Goal: Task Accomplishment & Management: Complete application form

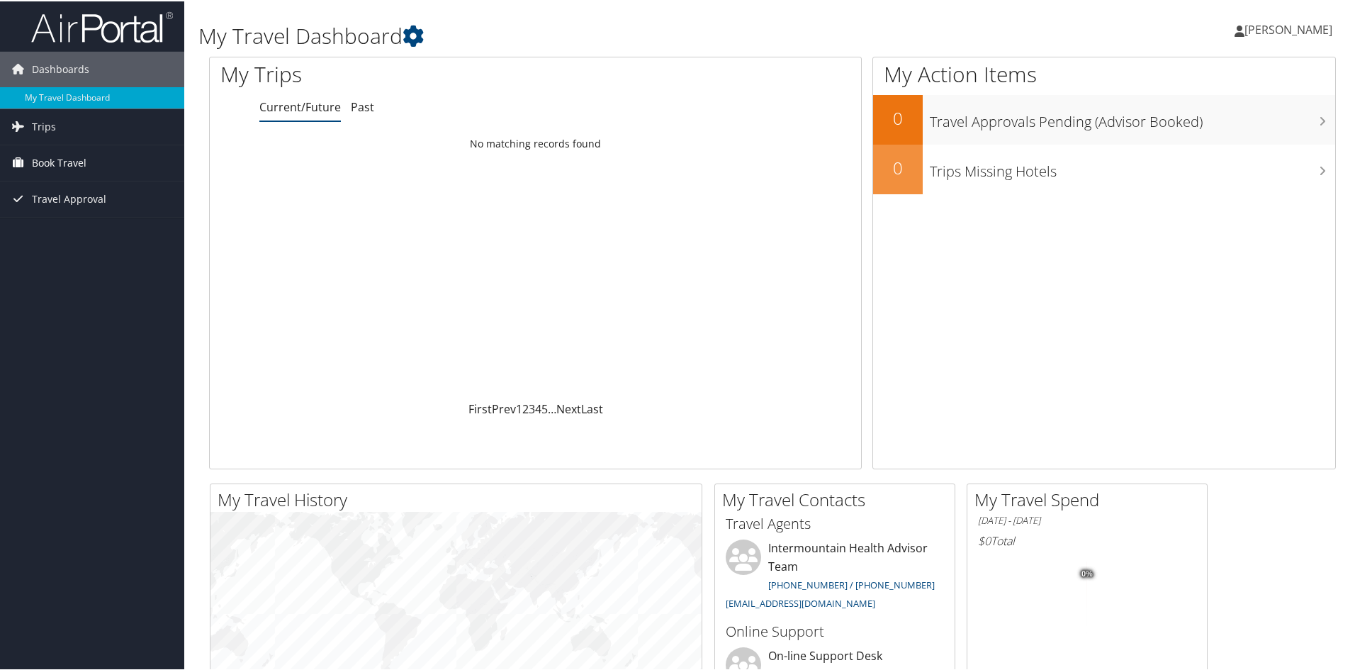
click at [94, 148] on link "Book Travel" at bounding box center [92, 161] width 184 height 35
click at [72, 192] on link "Agent Booking Request" at bounding box center [92, 189] width 184 height 21
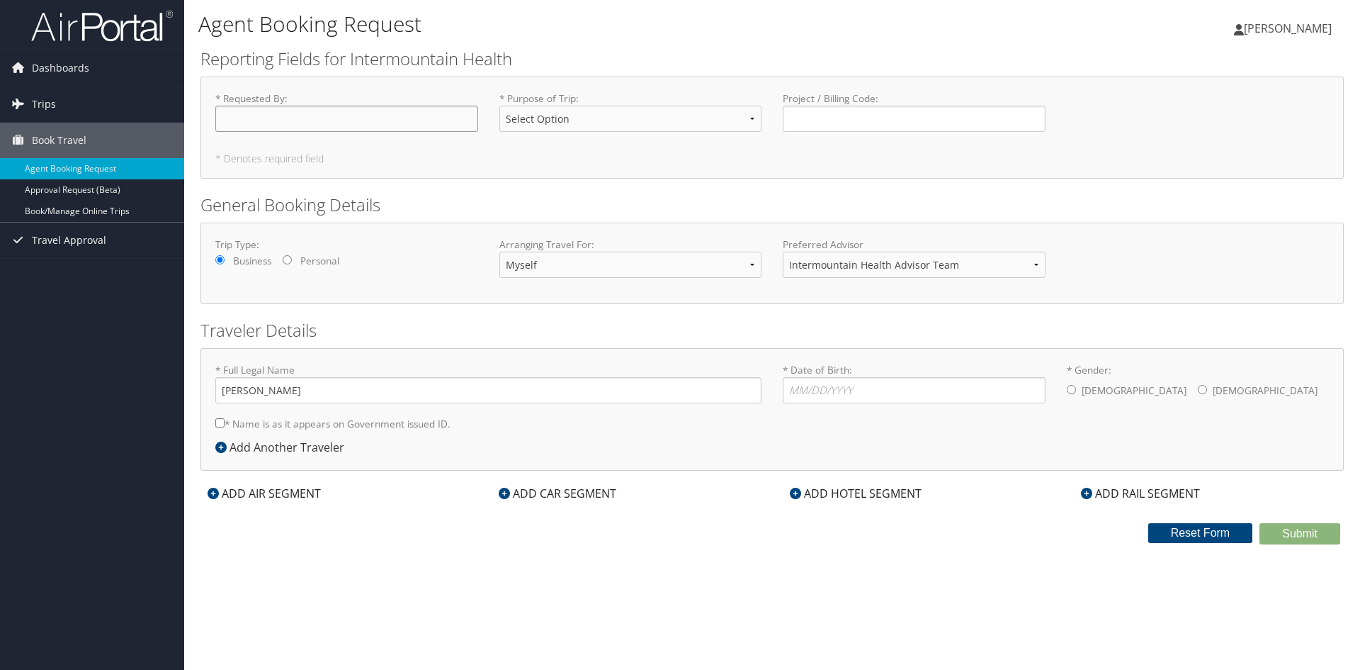
click at [339, 123] on input "* Requested By : Required" at bounding box center [346, 119] width 263 height 26
type input "[PERSON_NAME]"
click at [752, 119] on select "Select Option 3rd Party Reimbursable Business CME Conf or Education Groups Pers…" at bounding box center [630, 119] width 263 height 26
select select "Conf or Education"
click at [499, 106] on select "Select Option 3rd Party Reimbursable Business CME Conf or Education Groups Pers…" at bounding box center [630, 119] width 263 height 26
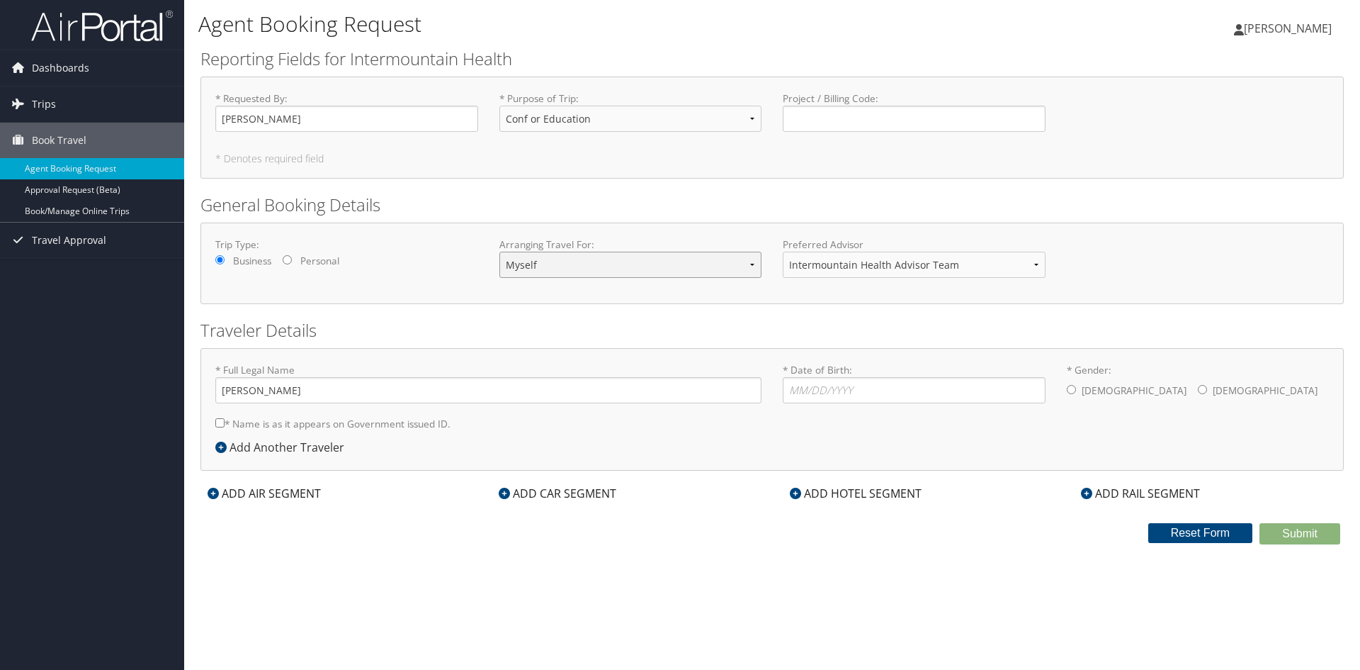
click at [625, 263] on select "Myself Another Traveler Guest Traveler" at bounding box center [630, 265] width 263 height 26
select select "another"
click at [499, 252] on select "Myself Another Traveler Guest Traveler" at bounding box center [630, 265] width 263 height 26
click at [507, 381] on input "* Full Legal Name" at bounding box center [488, 390] width 546 height 26
type input "Scott"
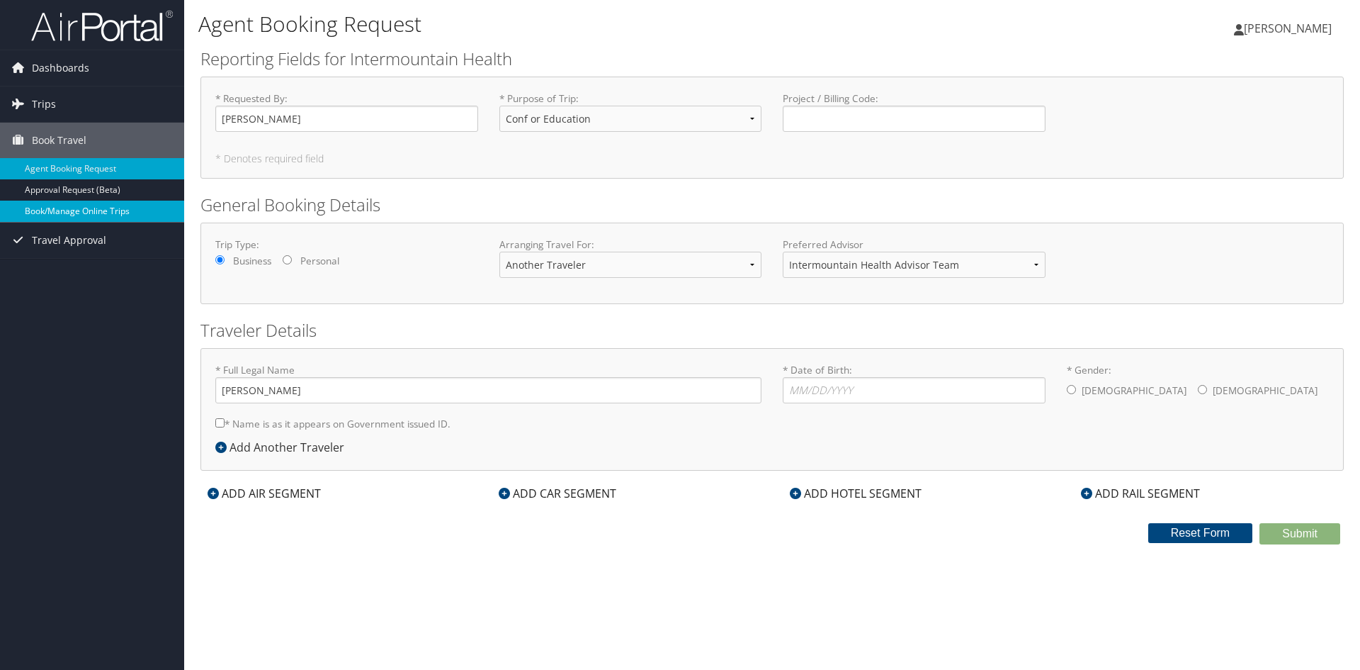
click at [114, 215] on link "Book/Manage Online Trips" at bounding box center [92, 211] width 184 height 21
